Goal: Task Accomplishment & Management: Manage account settings

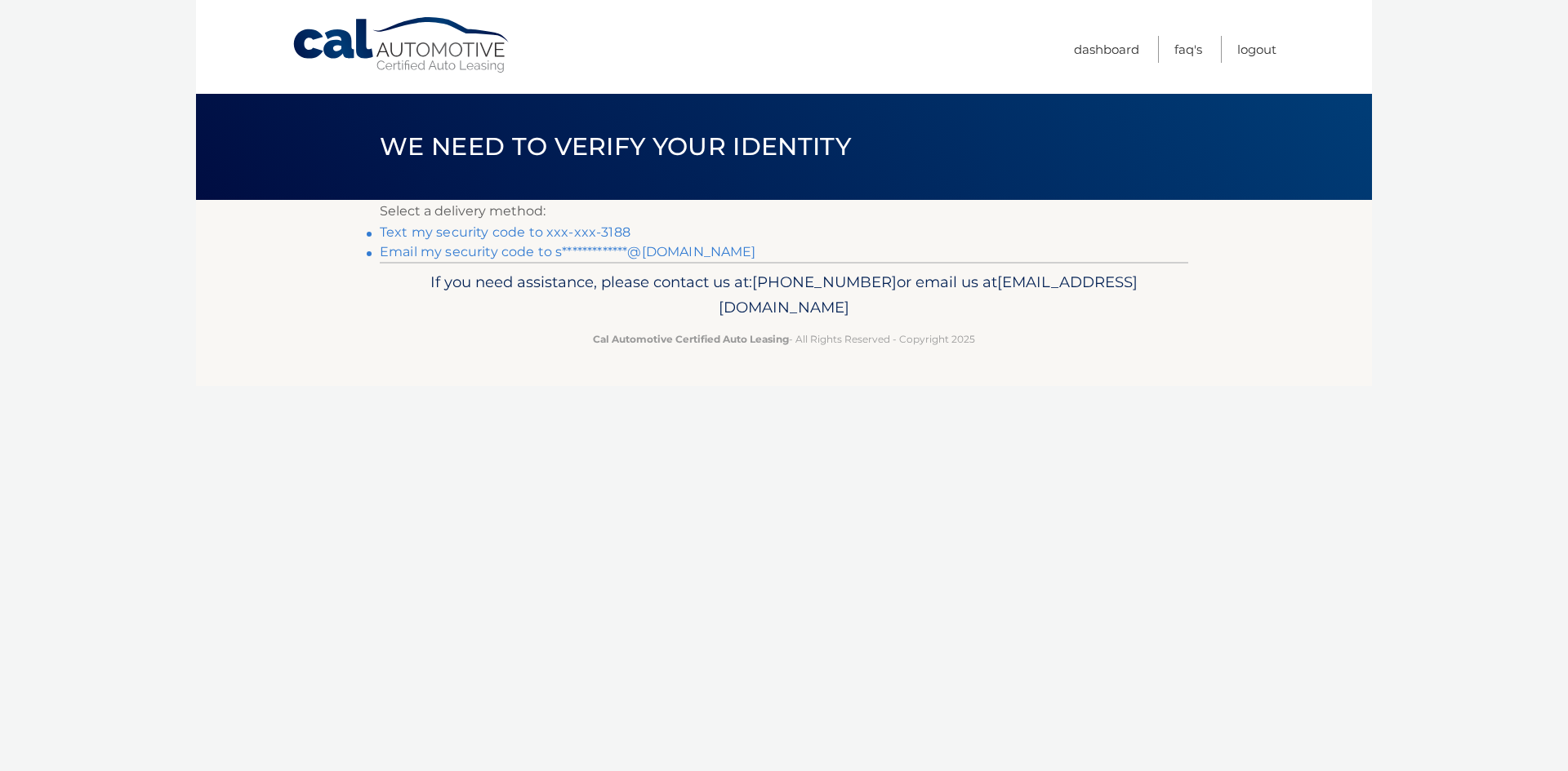
click at [491, 233] on link "Text my security code to xxx-xxx-3188" at bounding box center [504, 233] width 250 height 16
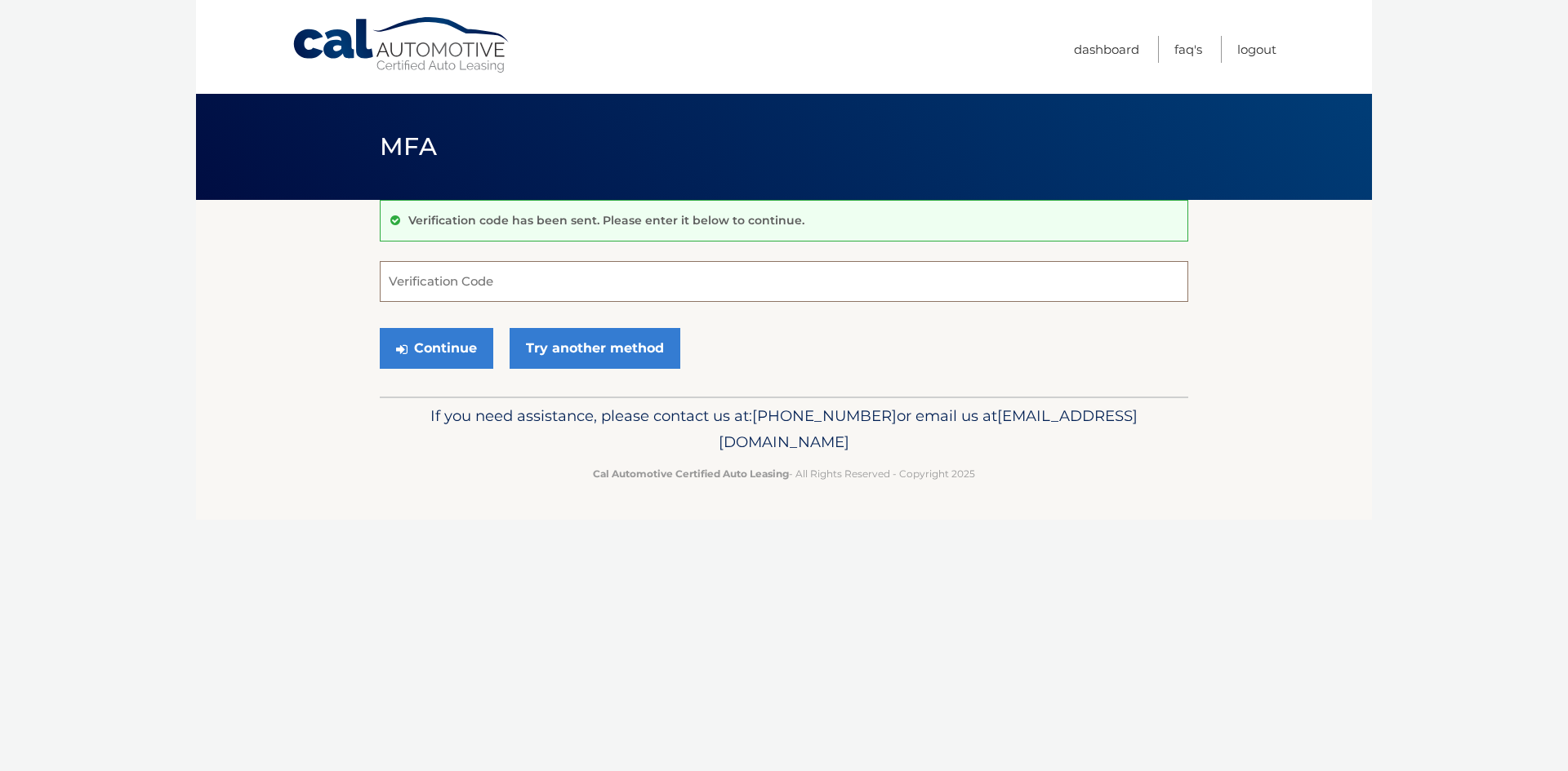
click at [485, 276] on input "Verification Code" at bounding box center [784, 281] width 808 height 41
type input "314150"
click at [379, 328] on button "Continue" at bounding box center [436, 348] width 113 height 41
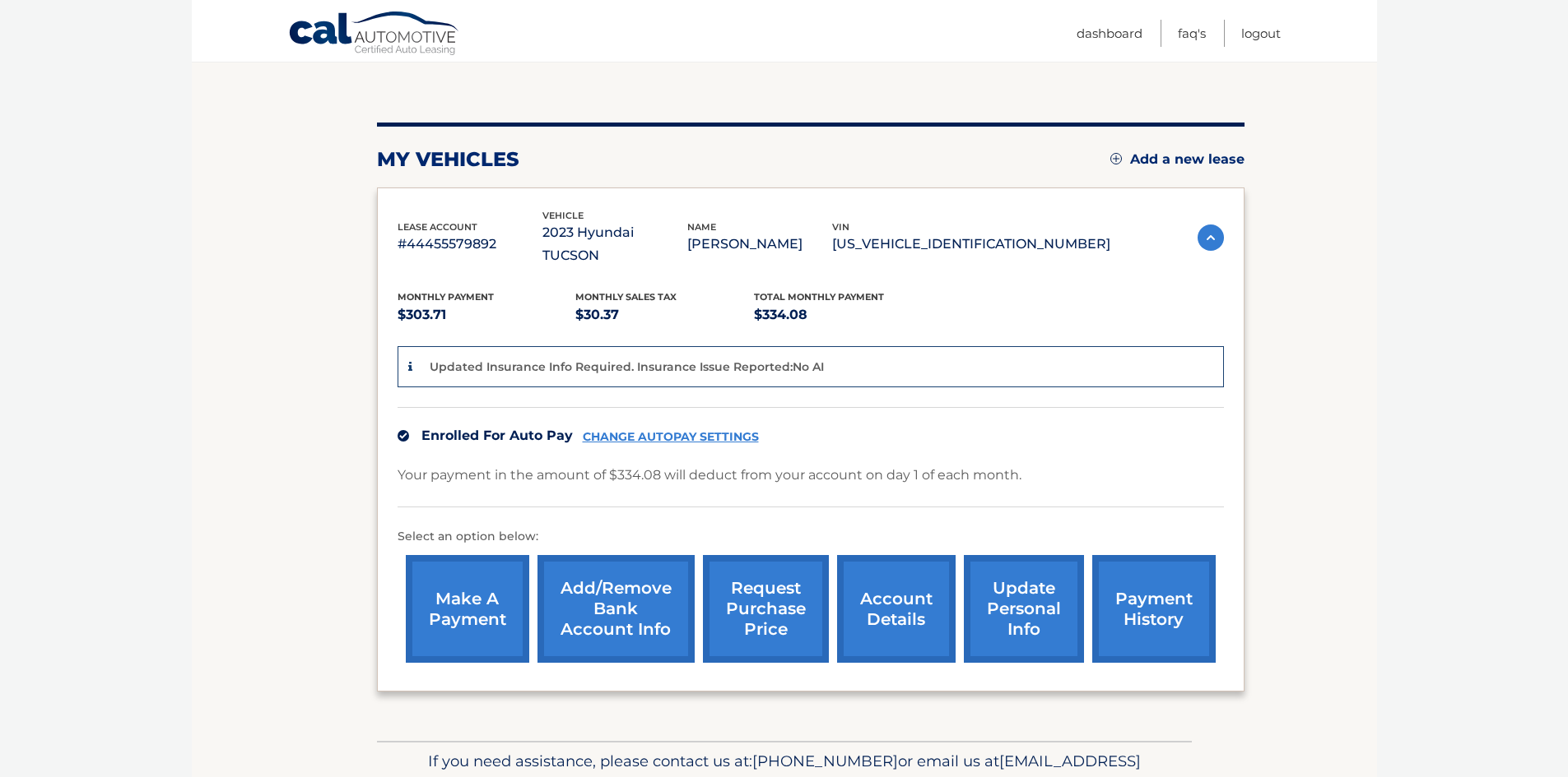
scroll to position [155, 0]
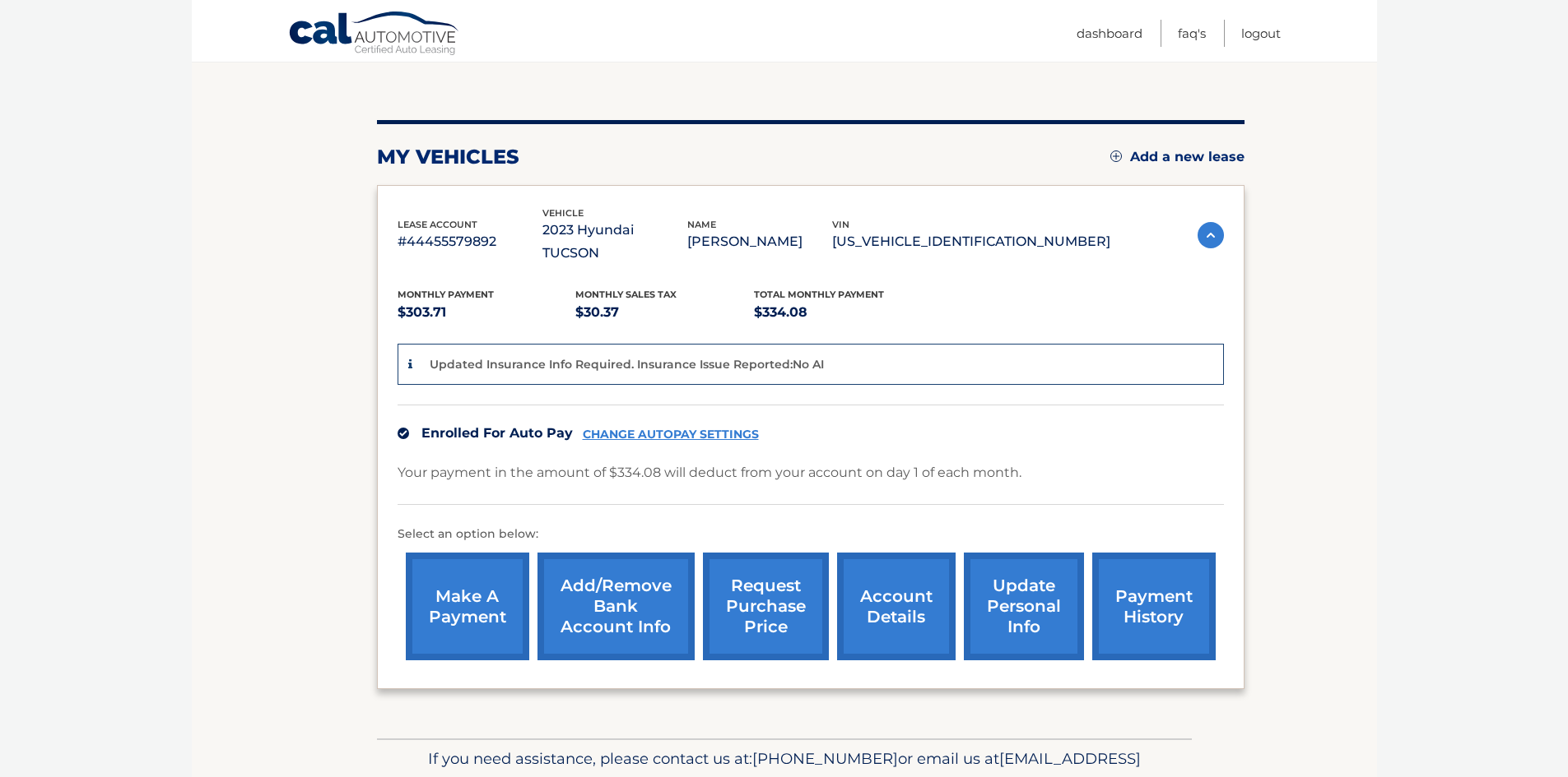
click at [754, 581] on link "request purchase price" at bounding box center [765, 606] width 126 height 108
click at [721, 355] on div "Updated Insurance Info Required. Insurance Issue Reported:No AI" at bounding box center [624, 364] width 399 height 20
click at [1121, 33] on link "Dashboard" at bounding box center [1110, 33] width 66 height 27
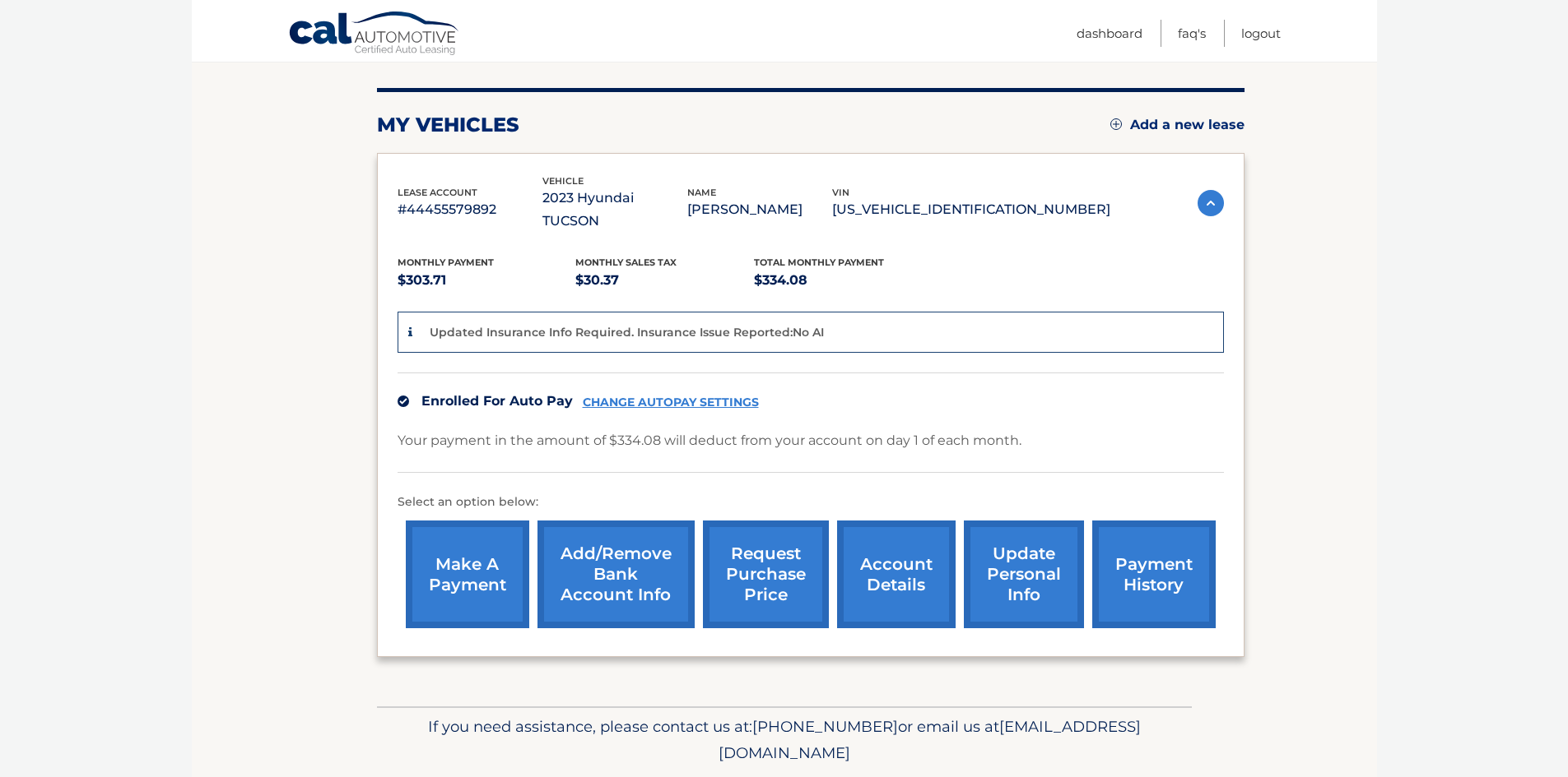
scroll to position [219, 0]
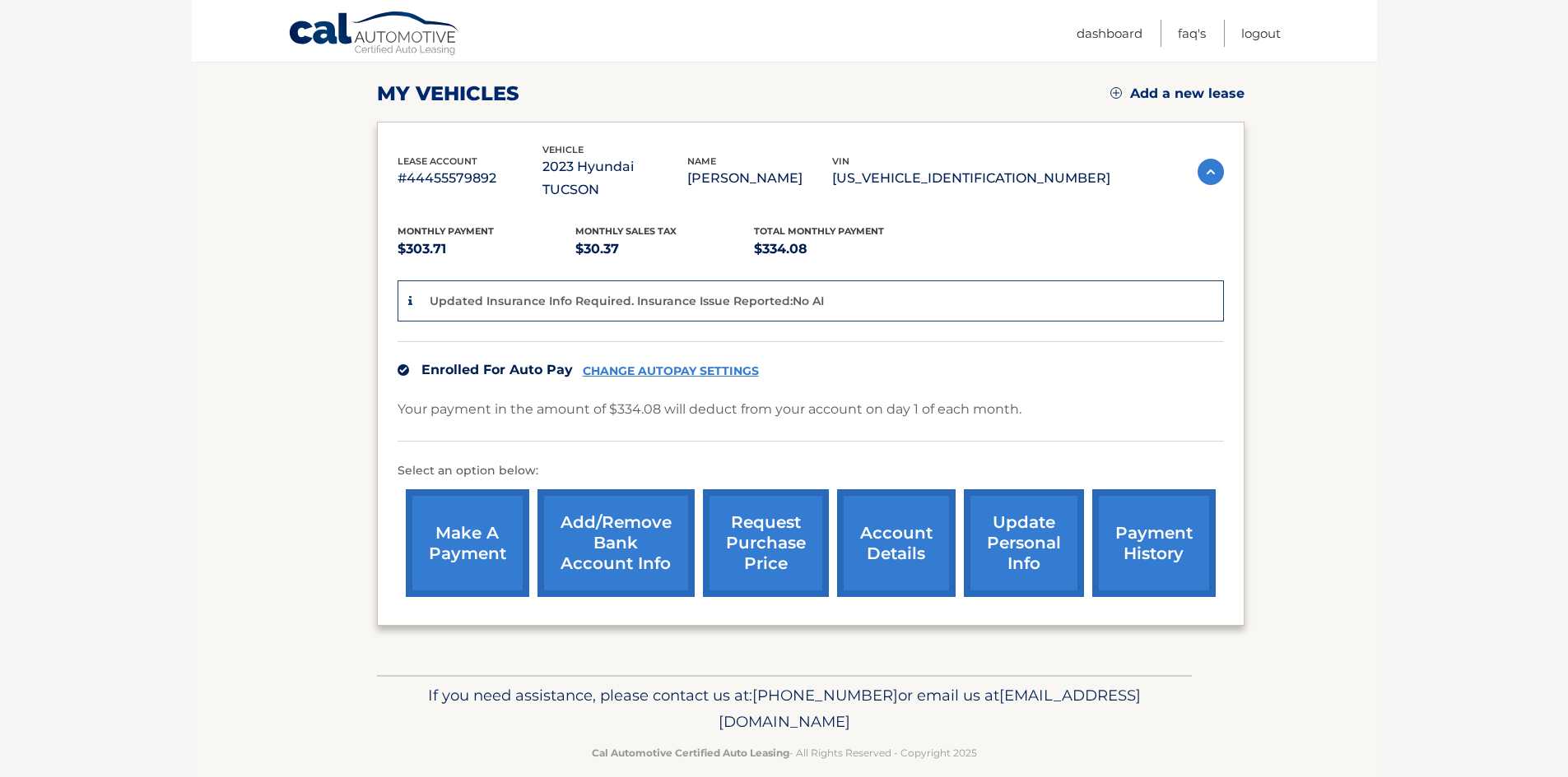
click at [773, 523] on link "request purchase price" at bounding box center [765, 543] width 126 height 108
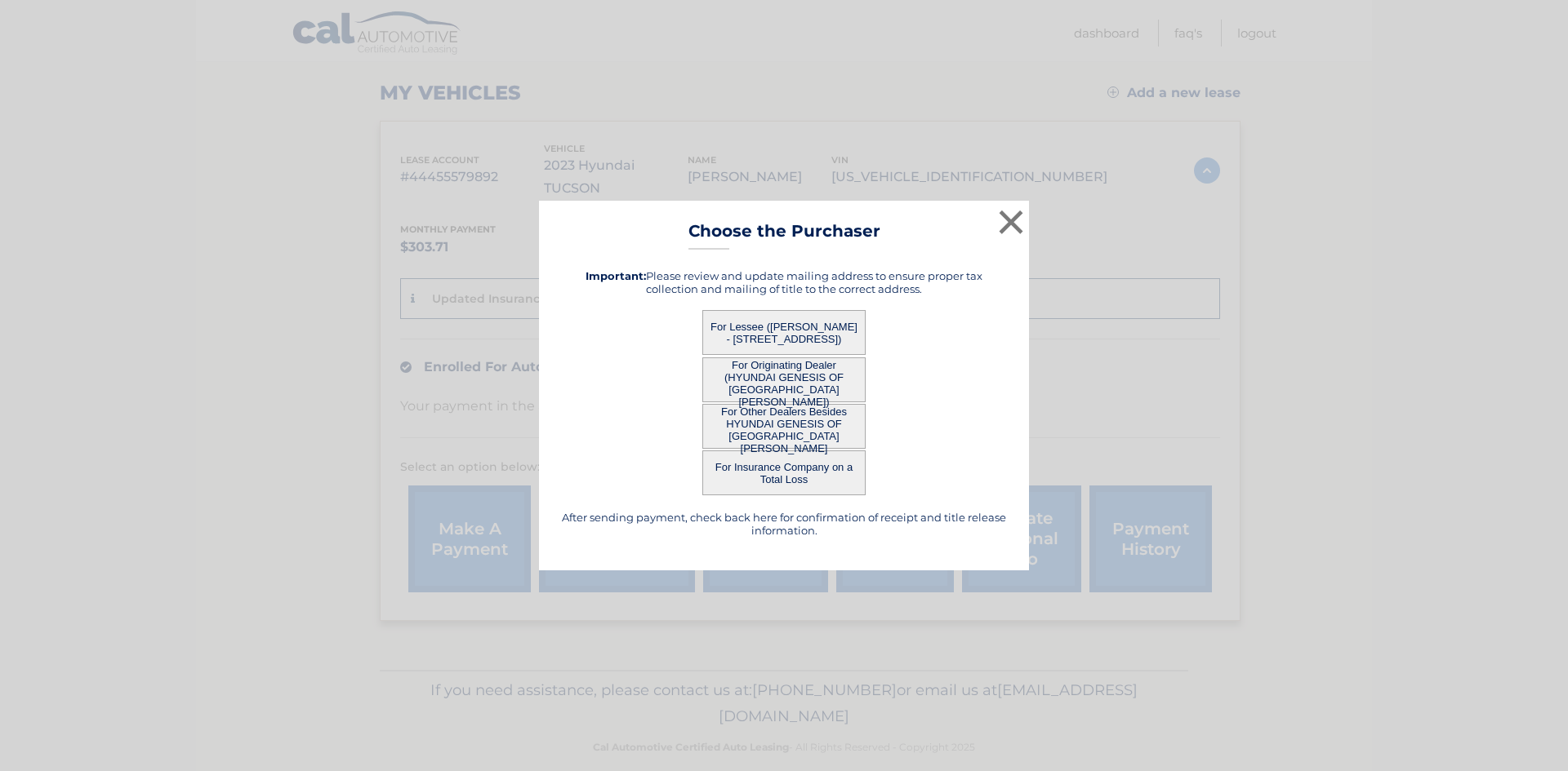
click at [834, 340] on button "For Lessee (GAIL STEINBERG - 1113 Bear Run Dr, , Pittsburgh, PA 15237)" at bounding box center [784, 332] width 164 height 45
click at [776, 322] on button "For Lessee (GAIL STEINBERG - 1113 Bear Run Dr, , Pittsburgh, PA 15237)" at bounding box center [784, 332] width 164 height 45
click at [756, 332] on div "× Choose the Purchaser After sending payment, check back here for confirmation …" at bounding box center [784, 386] width 490 height 370
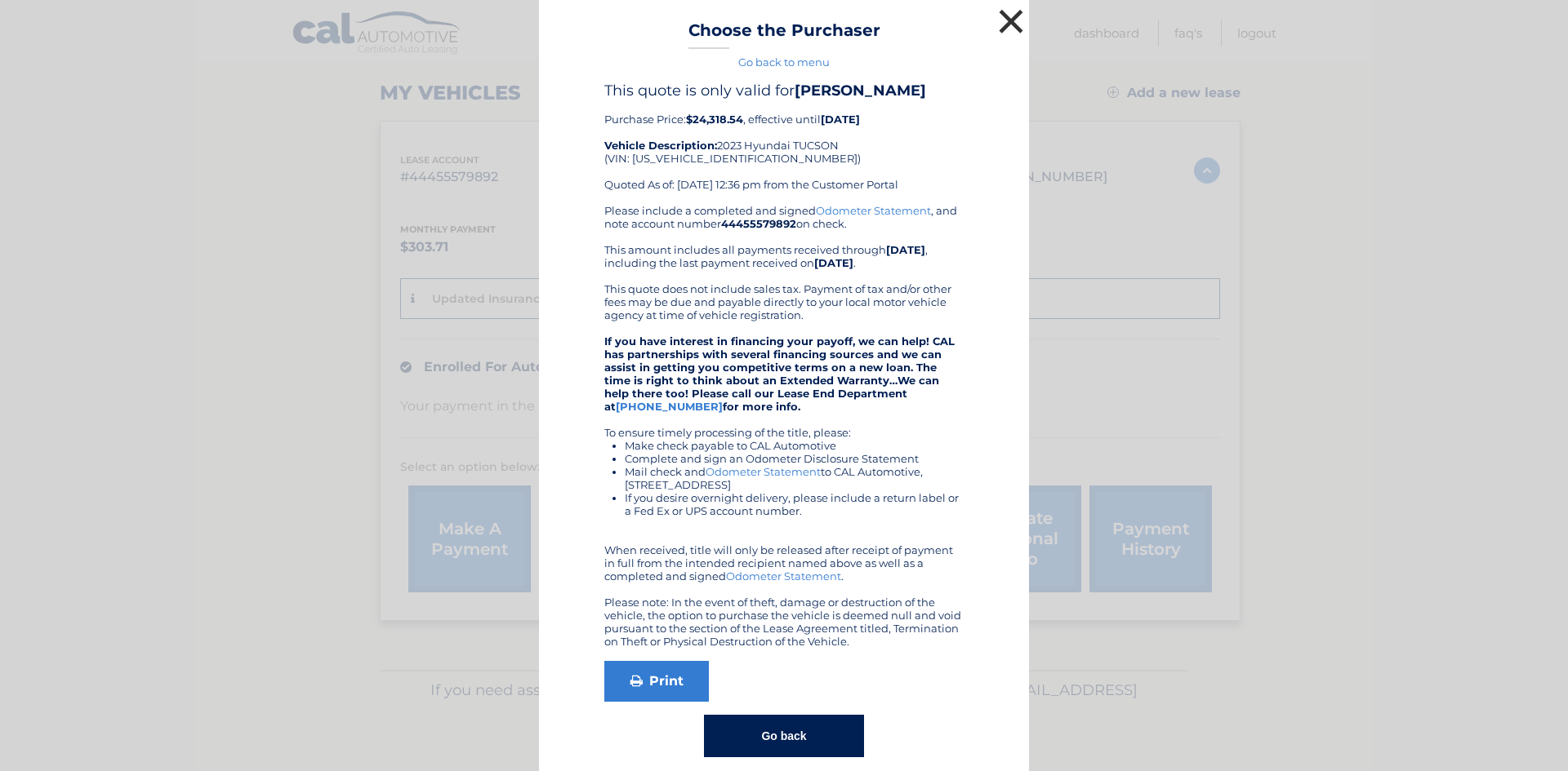
click at [1002, 19] on button "×" at bounding box center [1010, 21] width 33 height 33
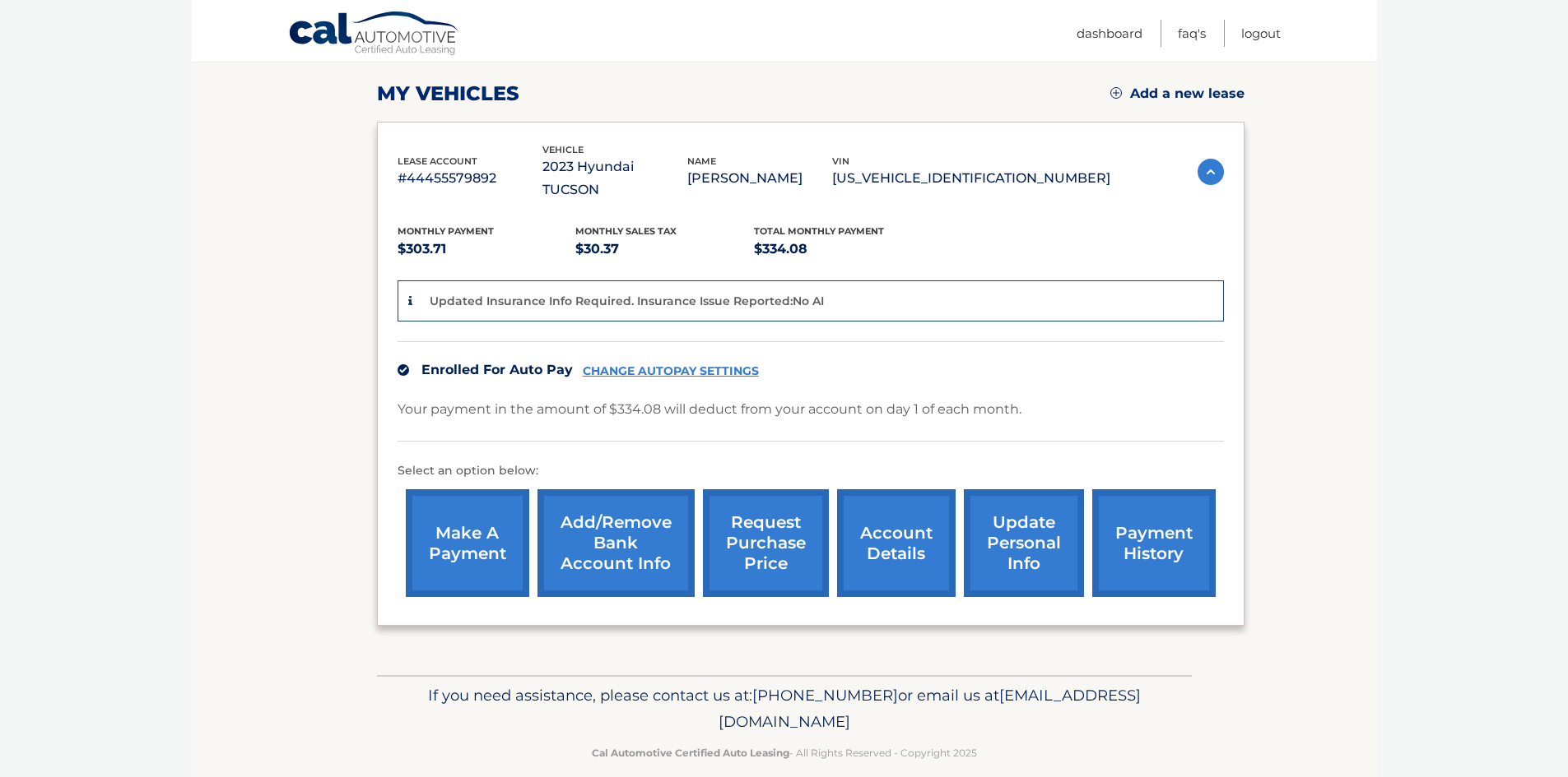
click at [1334, 203] on section "my vehicles Add a new lease lease account #44455579892 vehicle 2023 Hyundai TUC…" at bounding box center [784, 329] width 1185 height 692
click at [1016, 536] on link "update personal info" at bounding box center [1023, 543] width 120 height 108
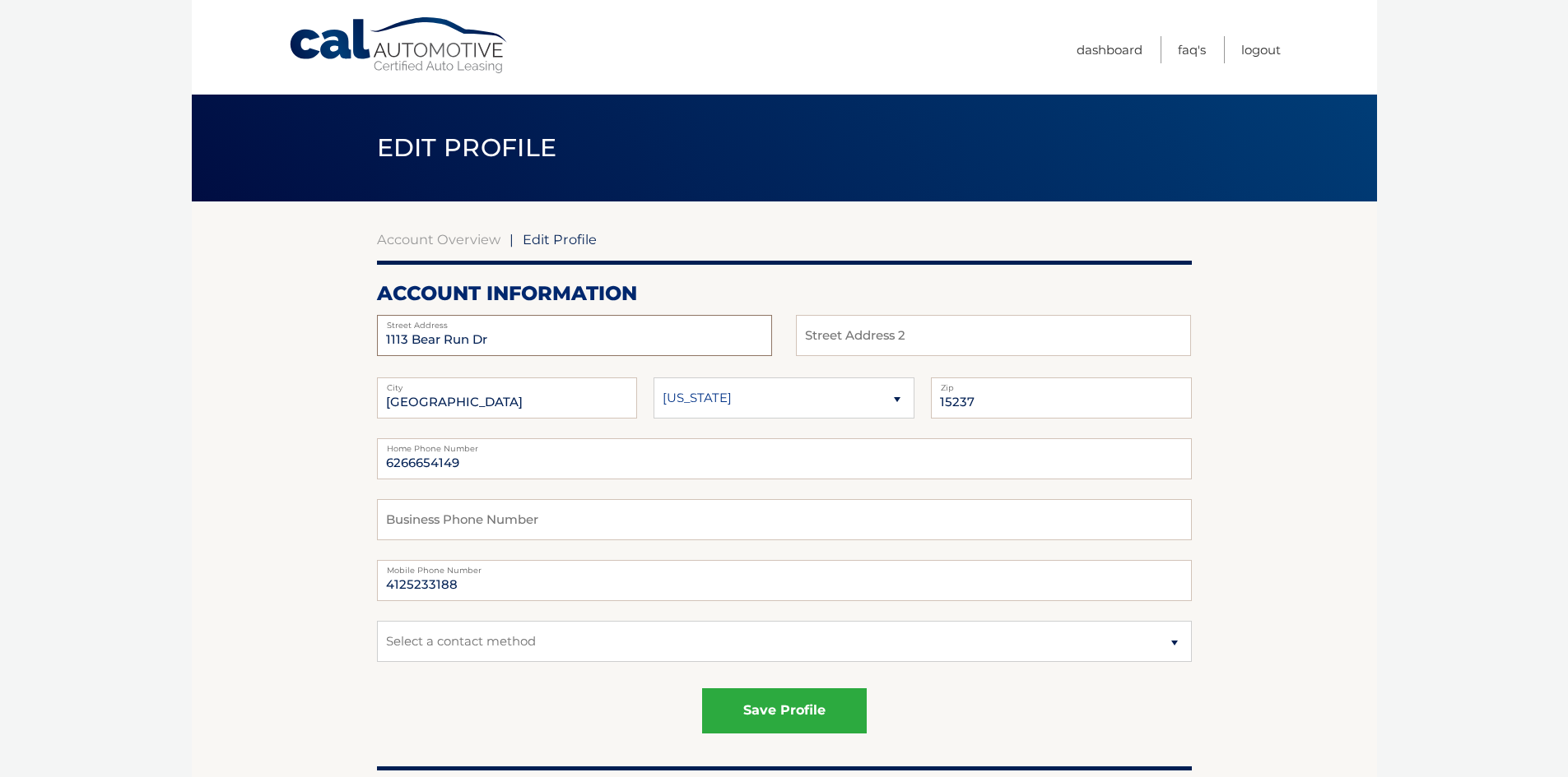
click at [406, 348] on input "1113 Bear Run Dr" at bounding box center [574, 336] width 395 height 41
click at [796, 717] on button "save profile" at bounding box center [784, 711] width 165 height 45
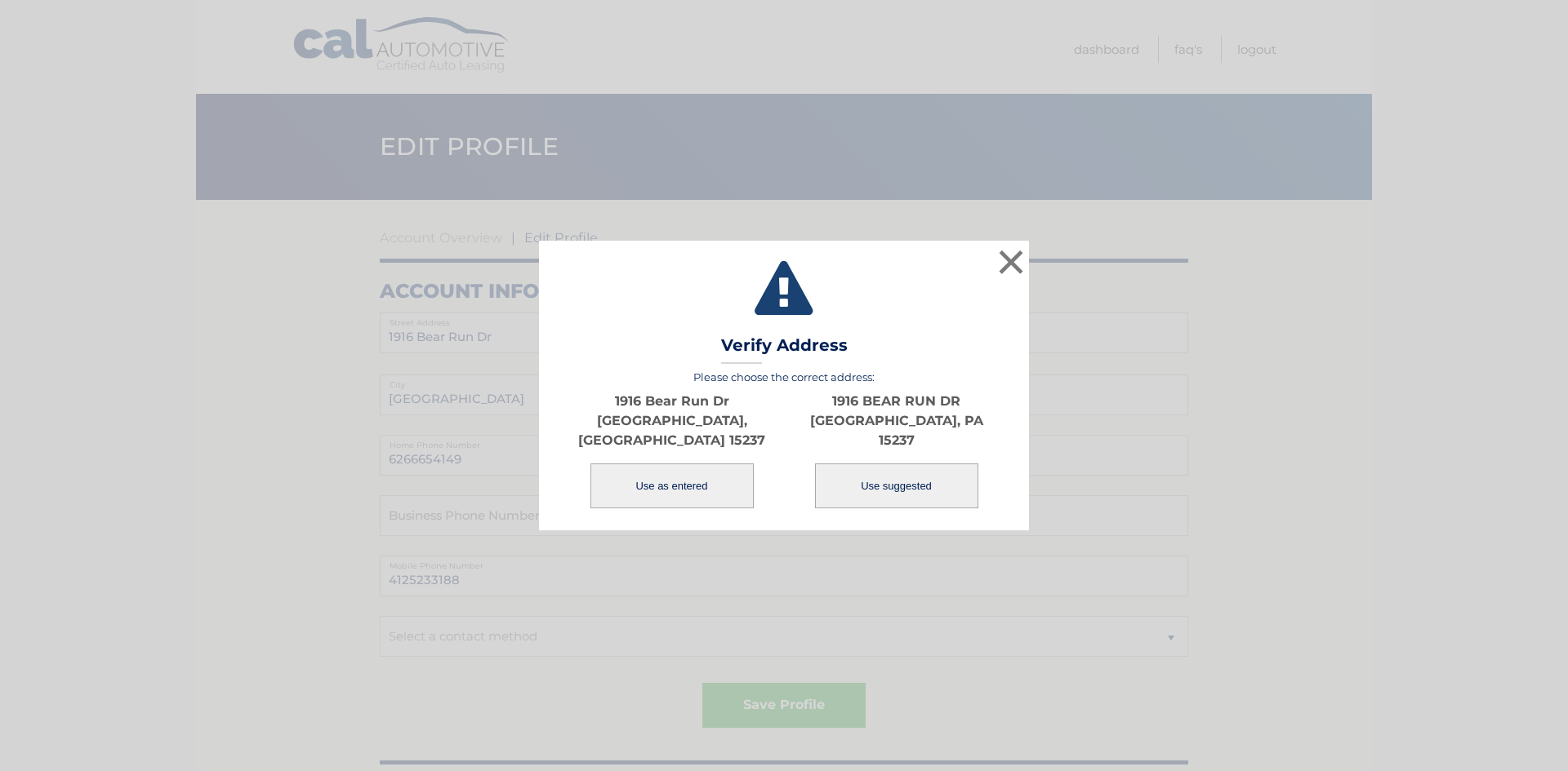
click at [883, 477] on button "Use suggested" at bounding box center [896, 485] width 164 height 45
type input "1916 BEAR RUN DR"
type input "[GEOGRAPHIC_DATA]"
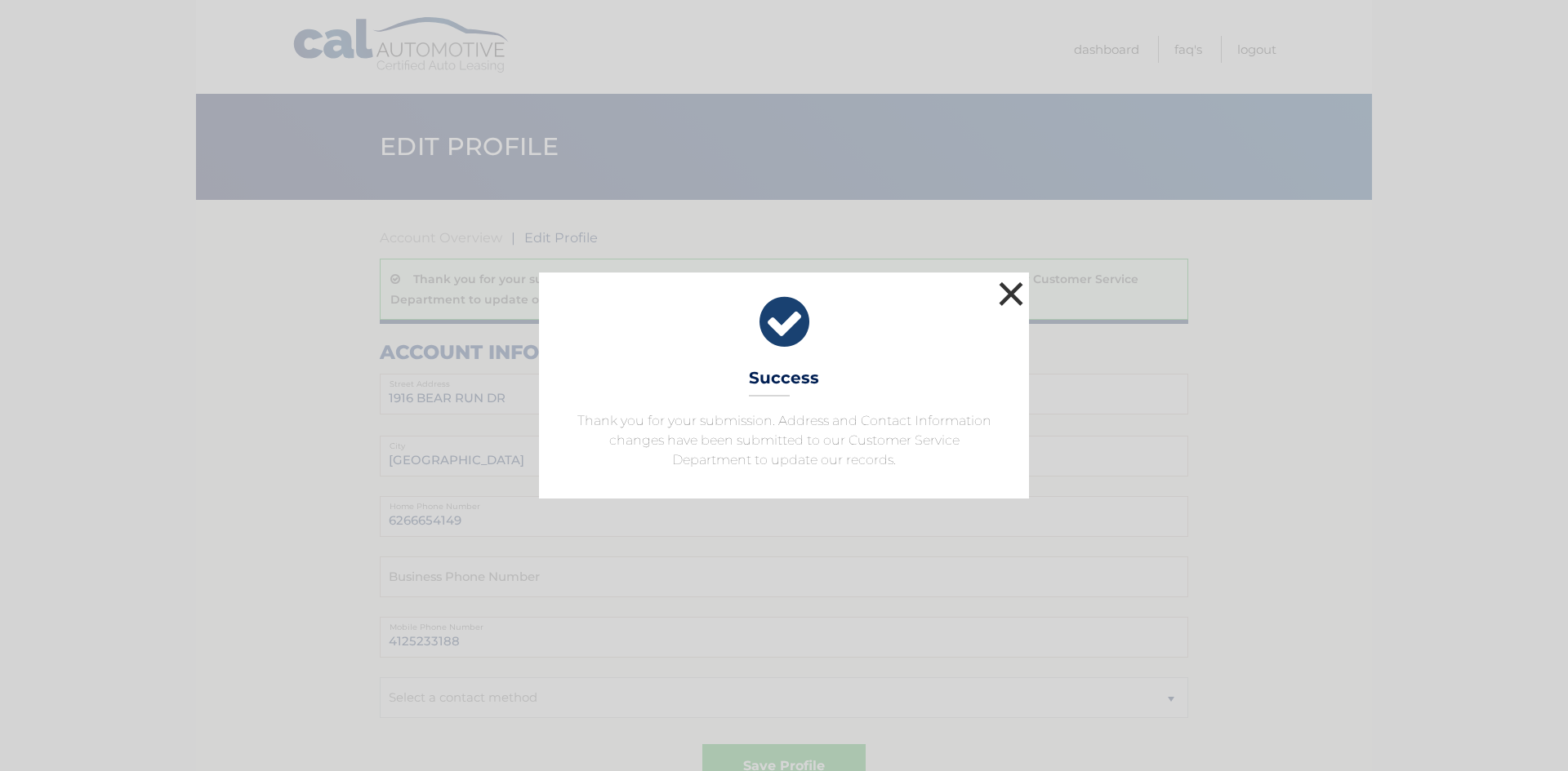
click at [1008, 298] on button "×" at bounding box center [1010, 294] width 33 height 33
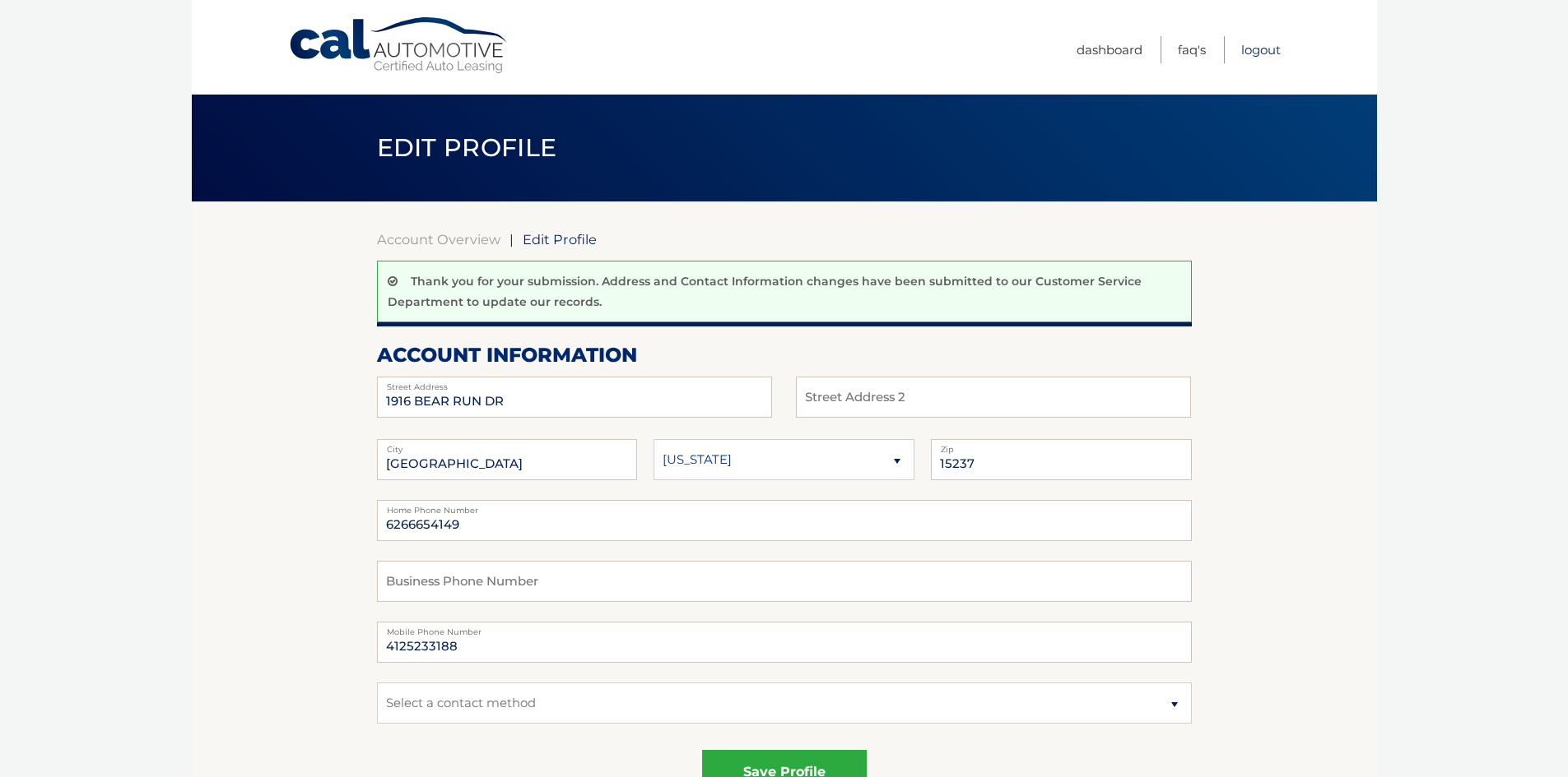
click at [1260, 47] on link "Logout" at bounding box center [1260, 50] width 39 height 27
